Goal: Navigation & Orientation: Find specific page/section

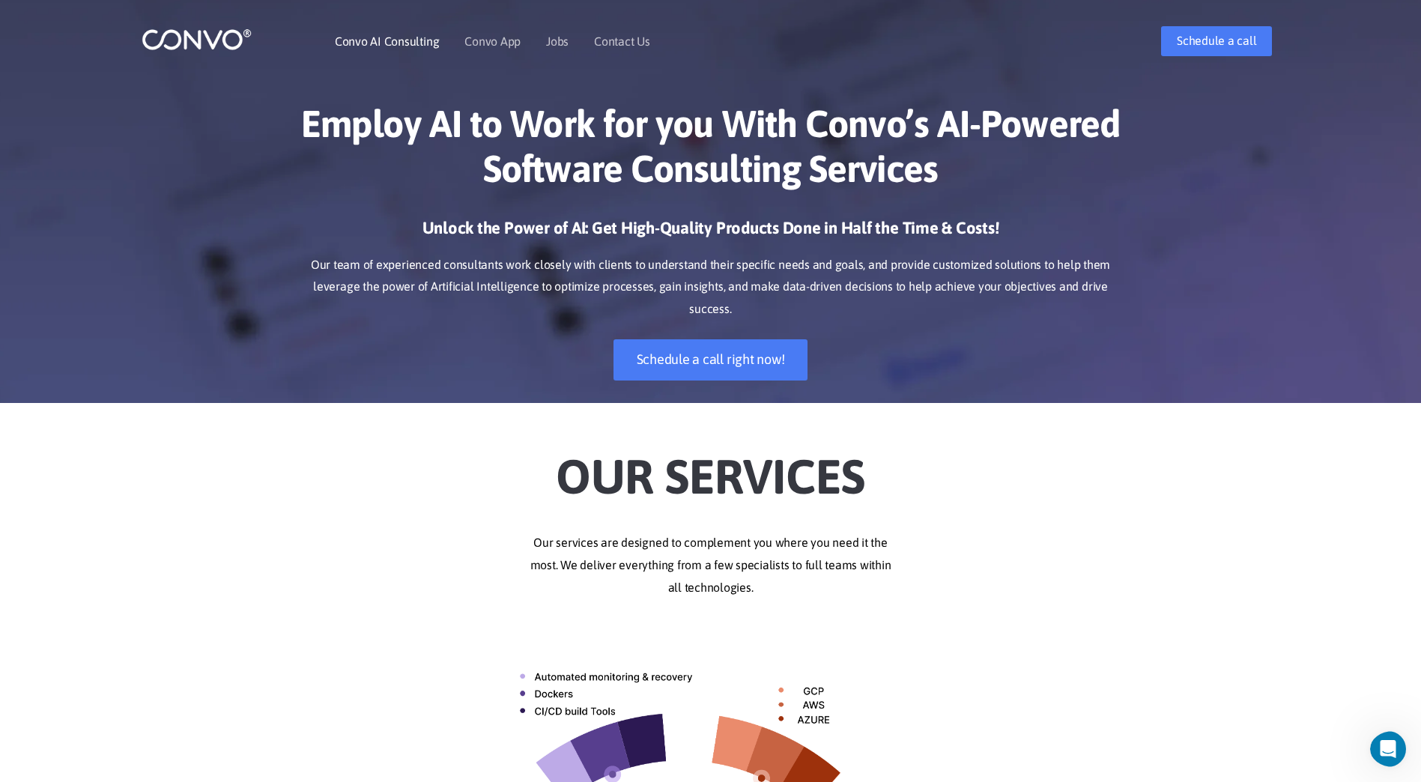
click at [418, 46] on link "Convo AI Consulting" at bounding box center [387, 41] width 104 height 12
click at [501, 42] on link "Convo App" at bounding box center [492, 41] width 56 height 12
